Goal: Task Accomplishment & Management: Use online tool/utility

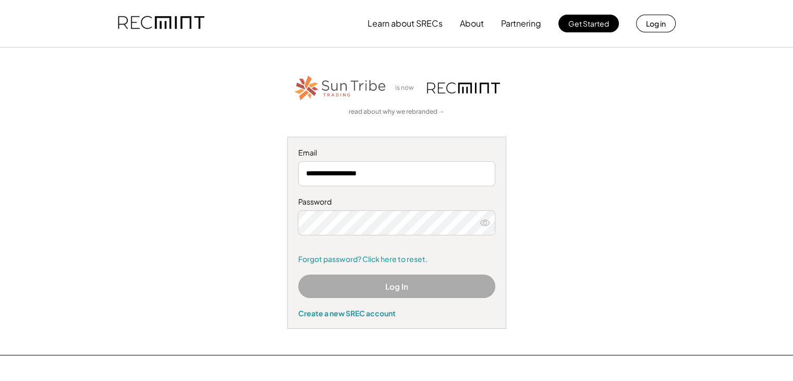
click at [441, 290] on button "Log In" at bounding box center [396, 285] width 197 height 23
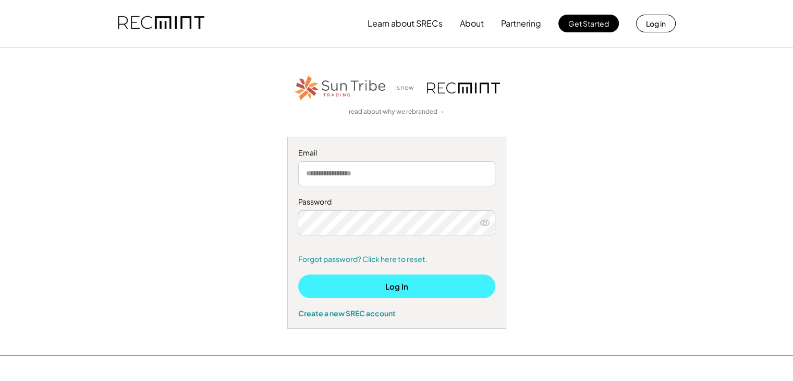
click at [441, 290] on button "Log In" at bounding box center [396, 285] width 197 height 23
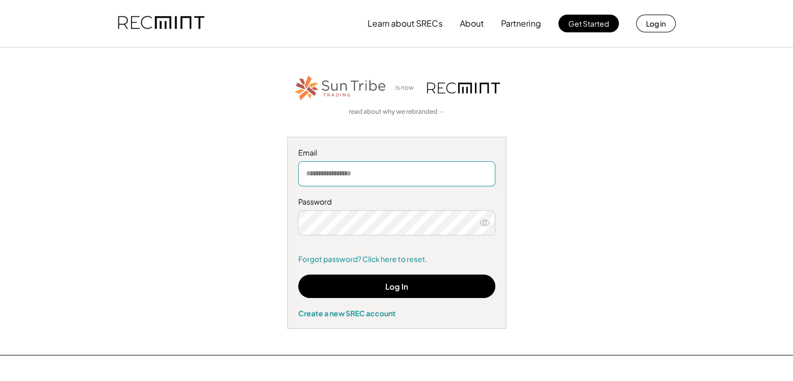
click at [385, 168] on input "email" at bounding box center [396, 173] width 197 height 25
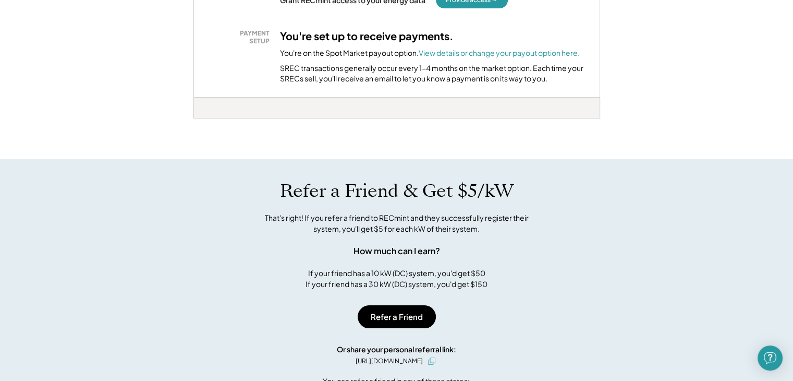
scroll to position [159, 0]
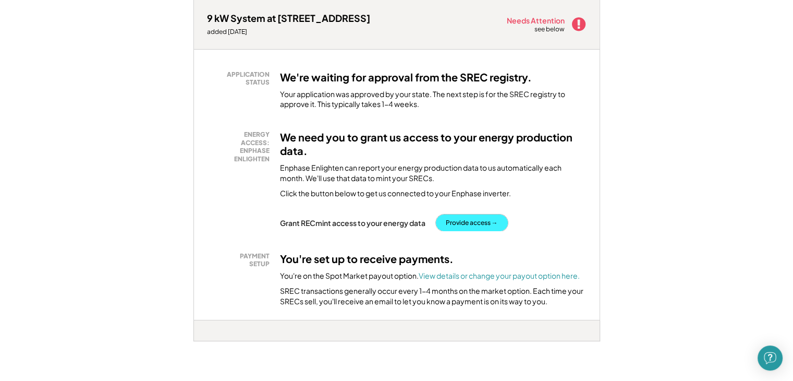
click at [468, 222] on button "Provide access →" at bounding box center [472, 222] width 72 height 17
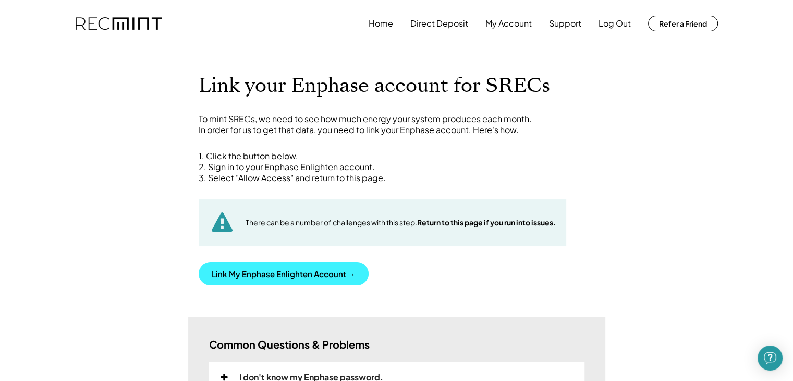
click at [290, 271] on button "Link My Enphase Enlighten Account →" at bounding box center [284, 273] width 170 height 23
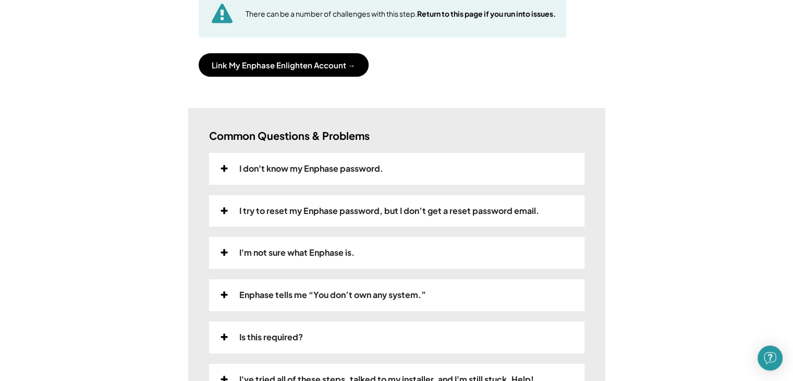
scroll to position [104, 0]
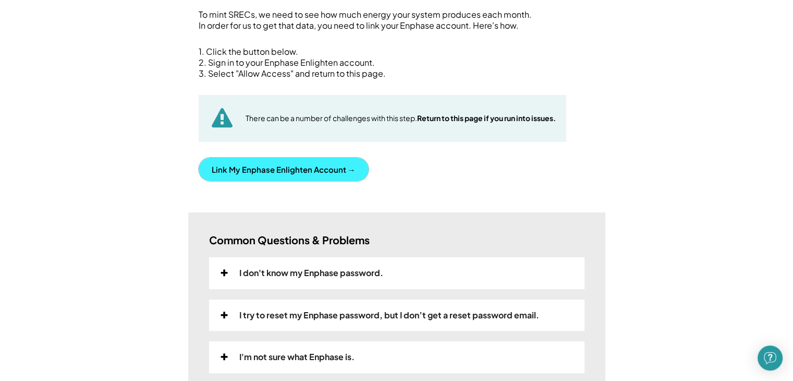
click at [303, 171] on button "Link My Enphase Enlighten Account →" at bounding box center [284, 168] width 170 height 23
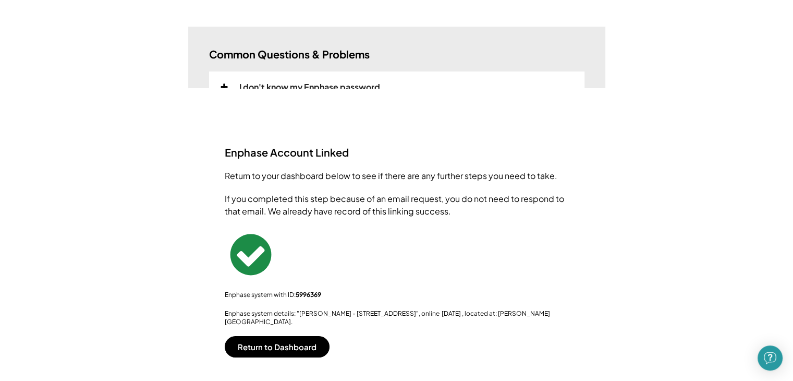
scroll to position [0, 0]
